Goal: Task Accomplishment & Management: Use online tool/utility

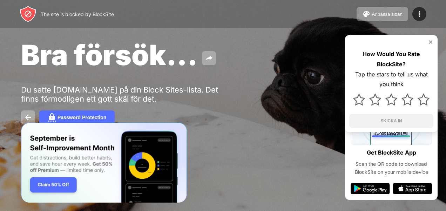
click at [431, 43] on img at bounding box center [431, 42] width 6 height 6
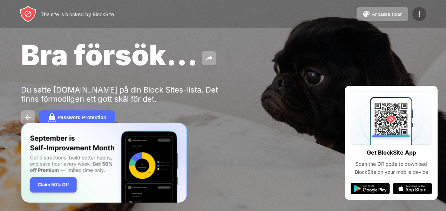
click at [422, 17] on img at bounding box center [420, 14] width 8 height 8
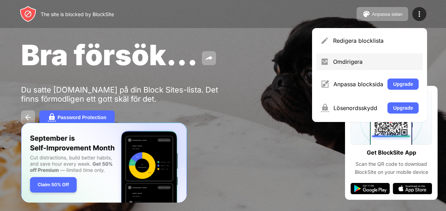
click at [369, 59] on div "Omdirigera" at bounding box center [376, 61] width 86 height 7
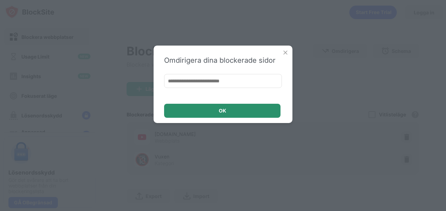
click at [241, 110] on div "OK" at bounding box center [222, 111] width 117 height 14
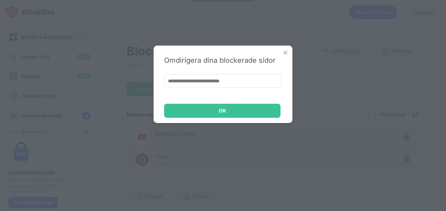
click at [286, 52] on img at bounding box center [285, 52] width 7 height 7
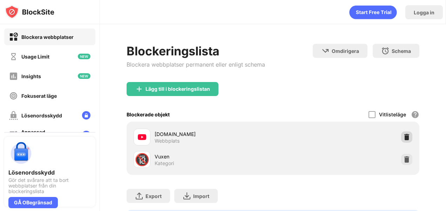
click at [404, 136] on img at bounding box center [407, 137] width 7 height 7
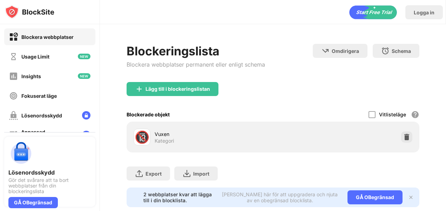
click at [404, 135] on img at bounding box center [407, 137] width 7 height 7
